Goal: Information Seeking & Learning: Learn about a topic

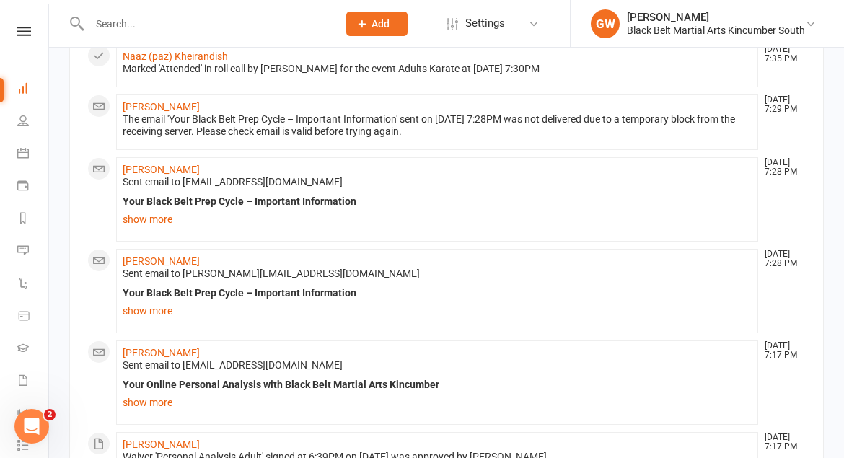
scroll to position [765, 0]
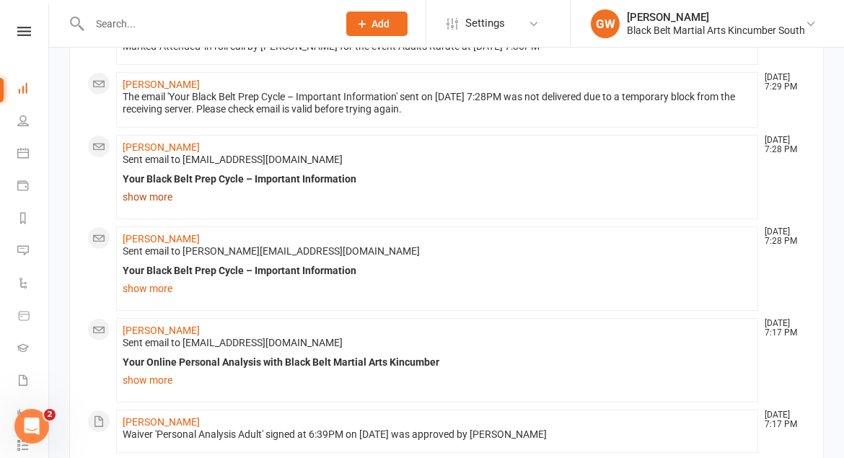
click at [157, 191] on link "show more" at bounding box center [437, 197] width 629 height 20
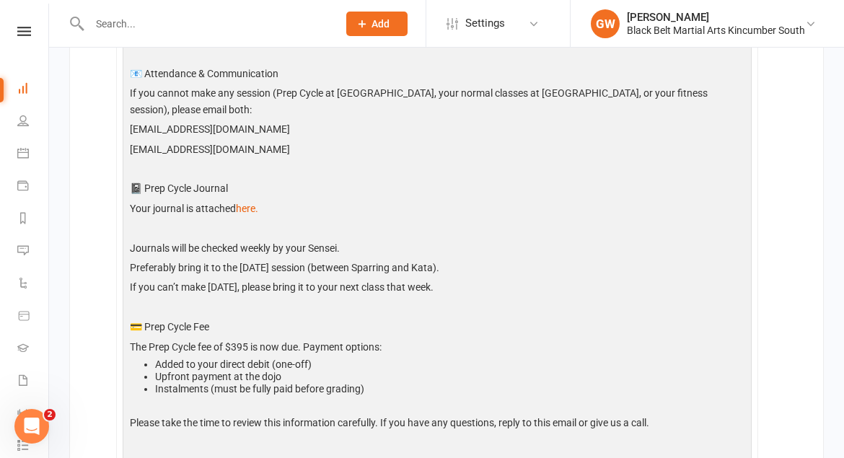
scroll to position [1140, 0]
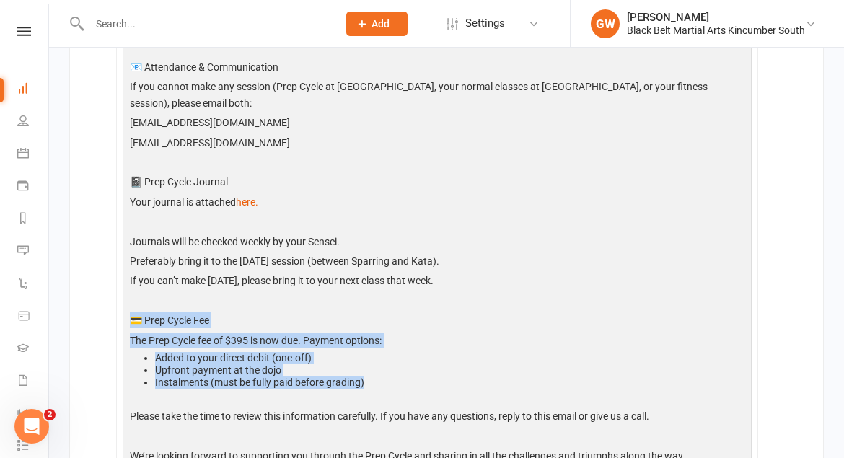
drag, startPoint x: 366, startPoint y: 366, endPoint x: 131, endPoint y: 304, distance: 243.9
click at [131, 304] on div "Hi [PERSON_NAME] , Firstly, a huge congratulations on passing your Induction! N…" at bounding box center [437, 201] width 622 height 769
copy div "💳 Prep Cycle Fee The Prep Cycle fee of $395 is now due. Payment options: Added …"
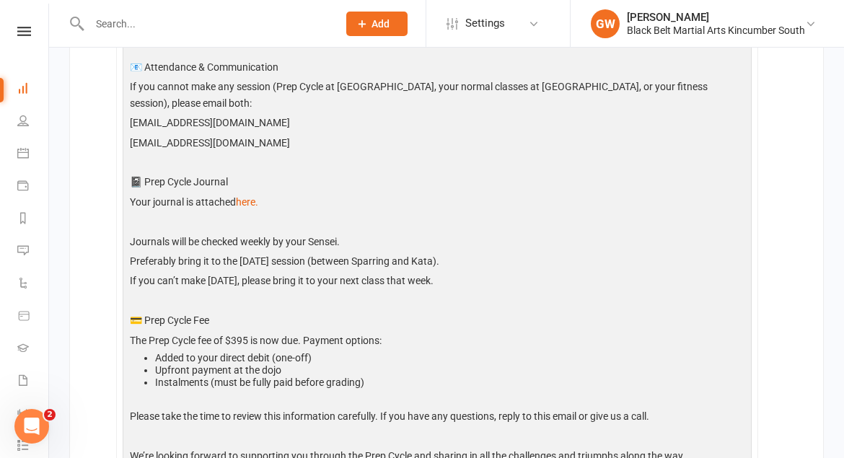
click at [362, 235] on p "Journals will be checked weekly by your Sensei." at bounding box center [437, 243] width 622 height 19
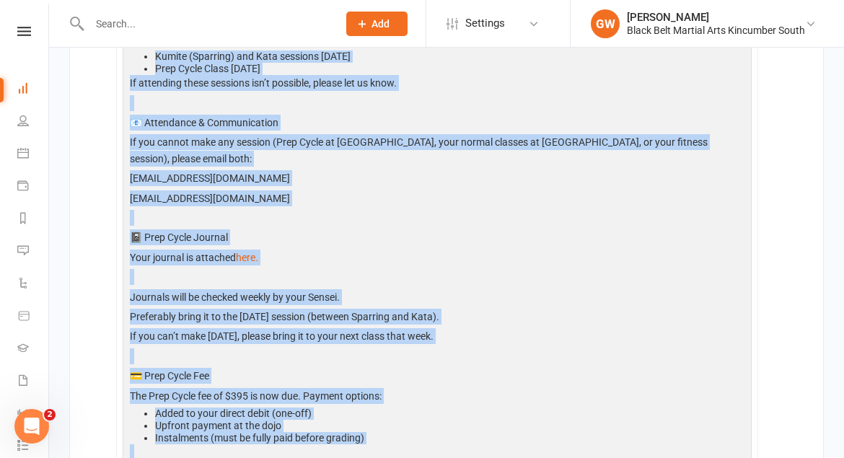
scroll to position [1246, 0]
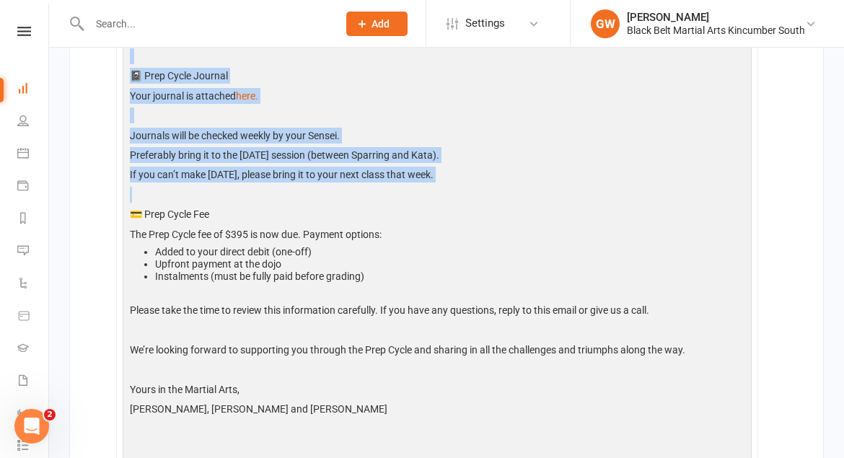
drag, startPoint x: 128, startPoint y: 183, endPoint x: 459, endPoint y: 170, distance: 331.3
click at [470, 172] on div "Hi [PERSON_NAME] , Firstly, a huge congratulations on passing your Induction! N…" at bounding box center [437, 95] width 622 height 769
copy div "Firstly, a huge congratulations on passing your Induction! Now, the exciting jo…"
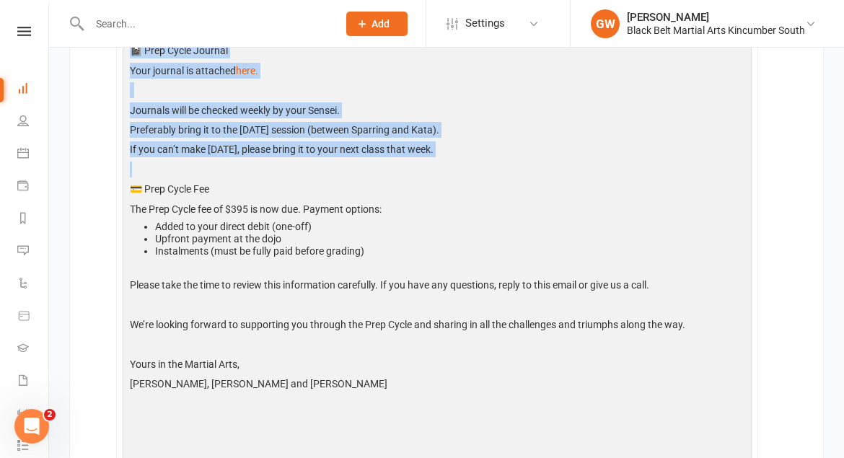
scroll to position [1274, 0]
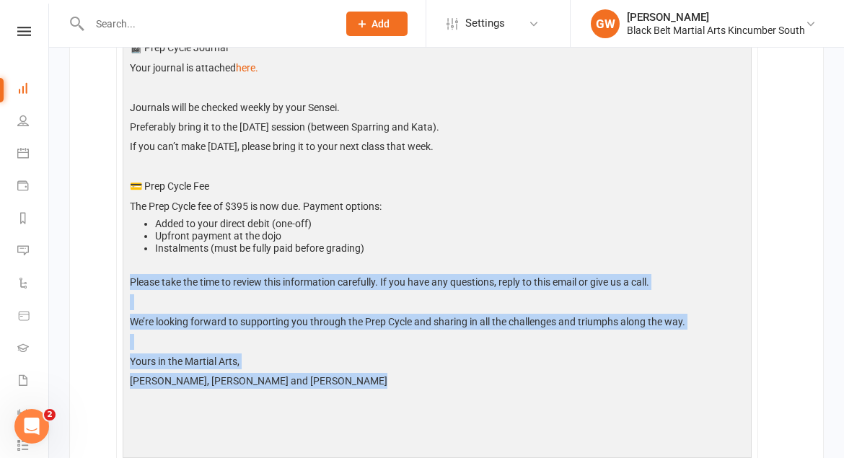
drag, startPoint x: 359, startPoint y: 365, endPoint x: 127, endPoint y: 258, distance: 255.9
click at [127, 257] on div "Hi [PERSON_NAME] , Firstly, a huge congratulations on passing your Induction! N…" at bounding box center [437, 67] width 622 height 769
copy div "Please take the time to review this information carefully. If you have any ques…"
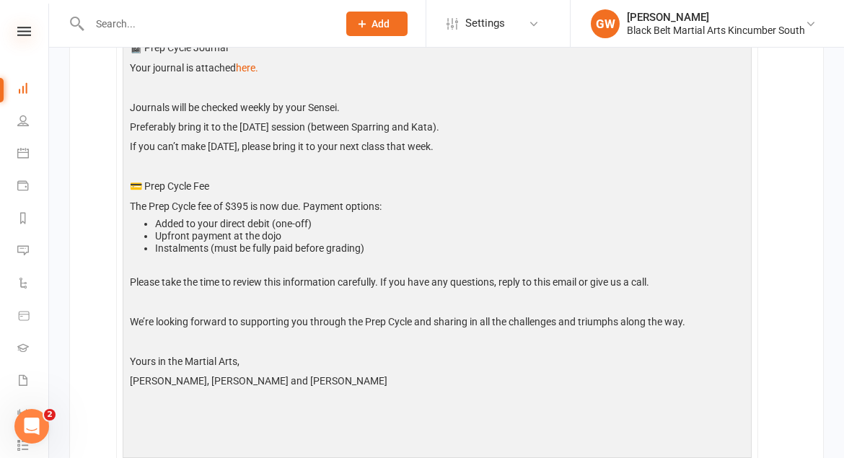
click at [23, 31] on icon at bounding box center [24, 31] width 14 height 9
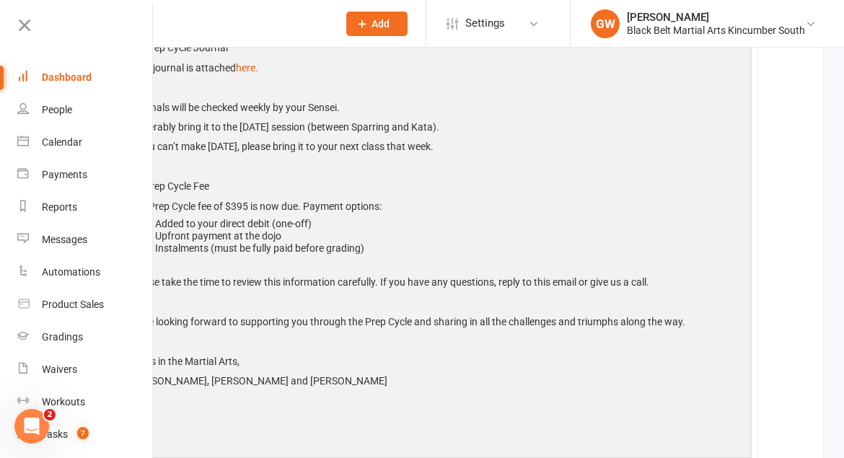
click at [55, 74] on div "Dashboard" at bounding box center [67, 77] width 50 height 12
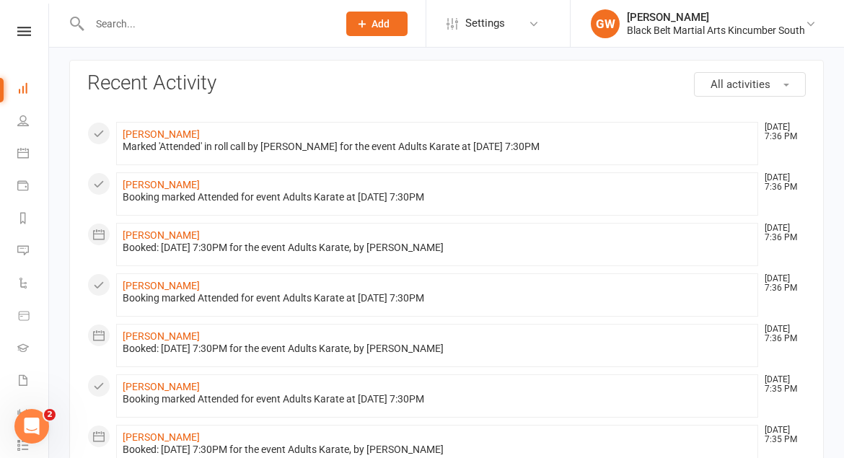
scroll to position [0, 0]
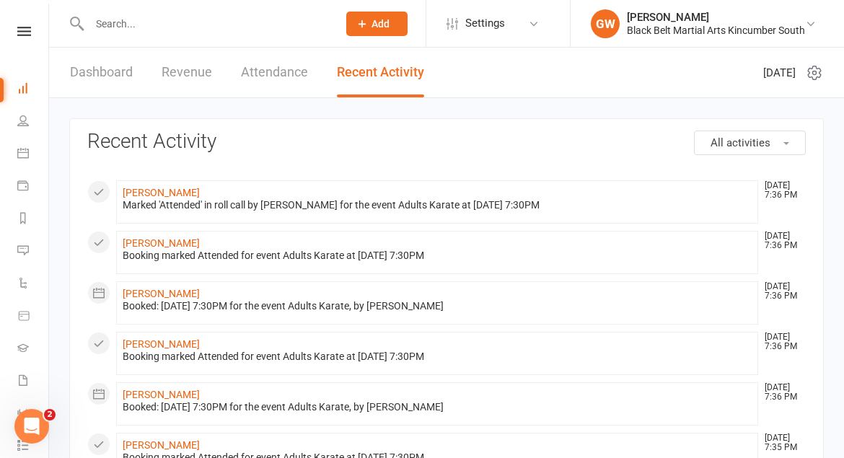
click at [252, 64] on link "Attendance" at bounding box center [274, 73] width 67 height 50
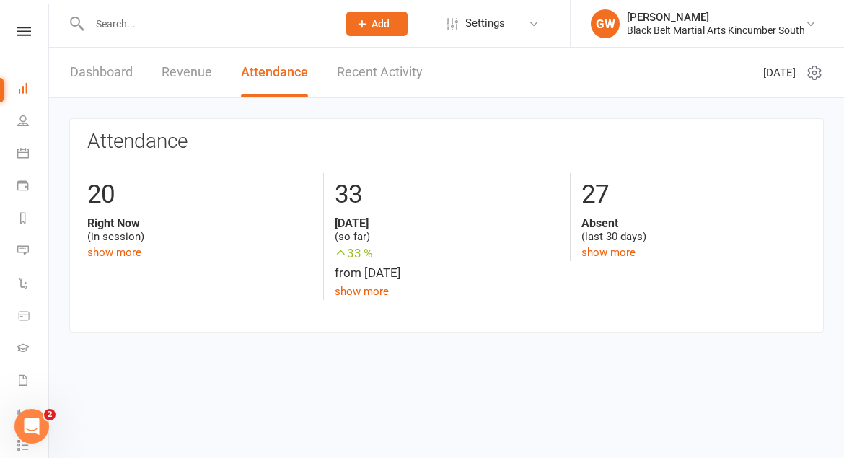
click at [377, 67] on link "Recent Activity" at bounding box center [380, 73] width 86 height 50
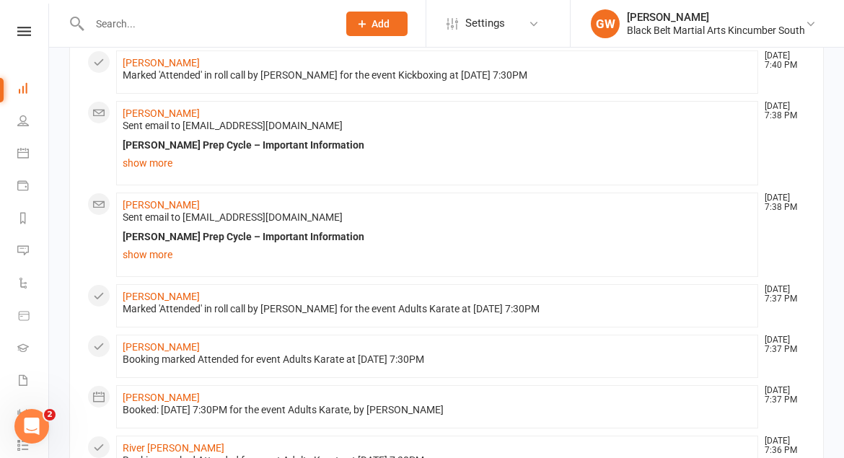
scroll to position [590, 0]
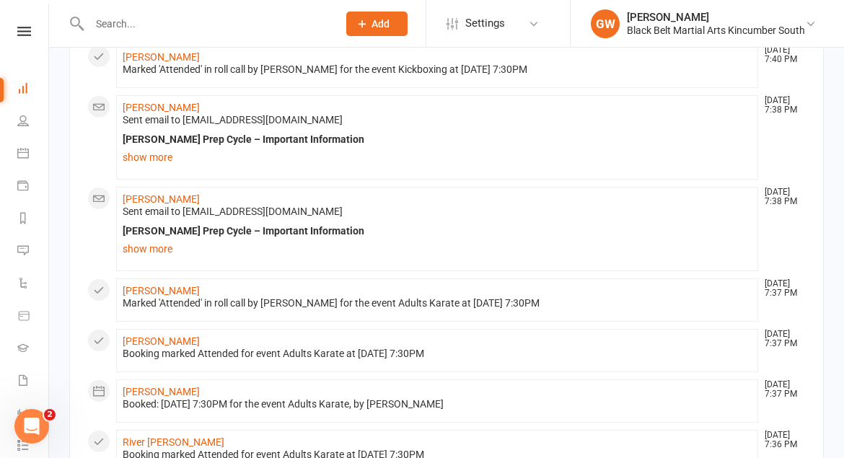
click at [164, 246] on link "show more" at bounding box center [437, 249] width 629 height 20
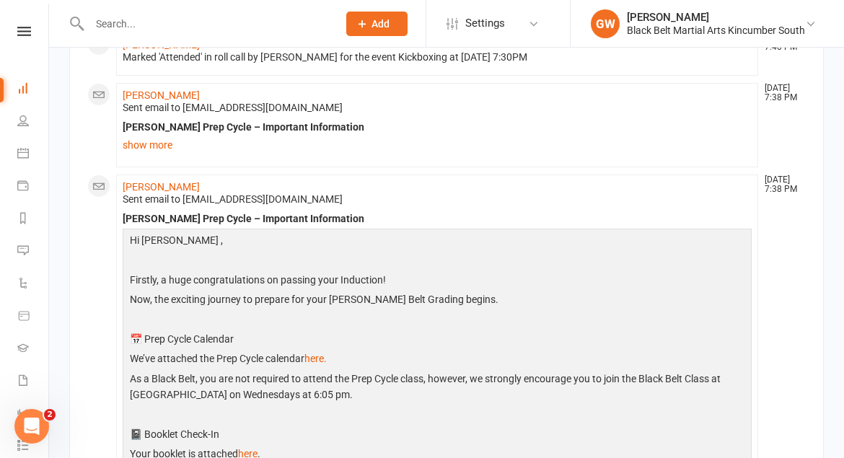
scroll to position [601, 0]
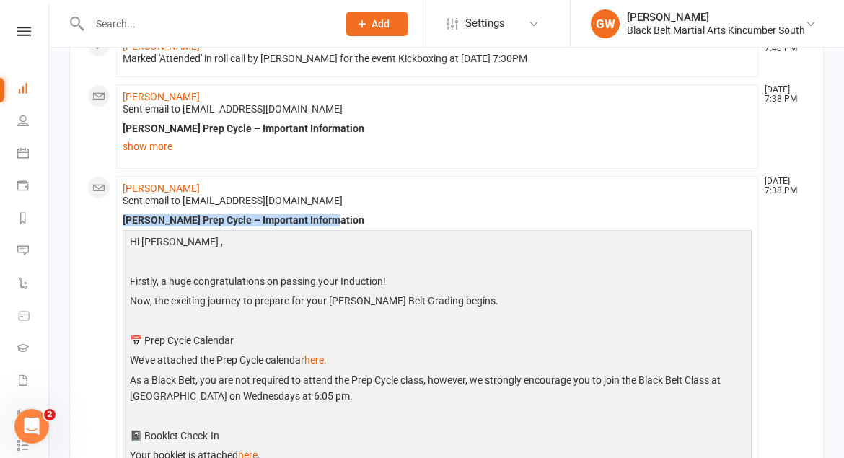
drag, startPoint x: 328, startPoint y: 219, endPoint x: 126, endPoint y: 221, distance: 202.0
click at [125, 221] on div "[PERSON_NAME] Prep Cycle – Important Information" at bounding box center [437, 220] width 629 height 12
copy div "[PERSON_NAME] Prep Cycle – Important Information"
click at [323, 359] on link "here." at bounding box center [315, 360] width 22 height 12
